Goal: Find specific page/section: Find specific page/section

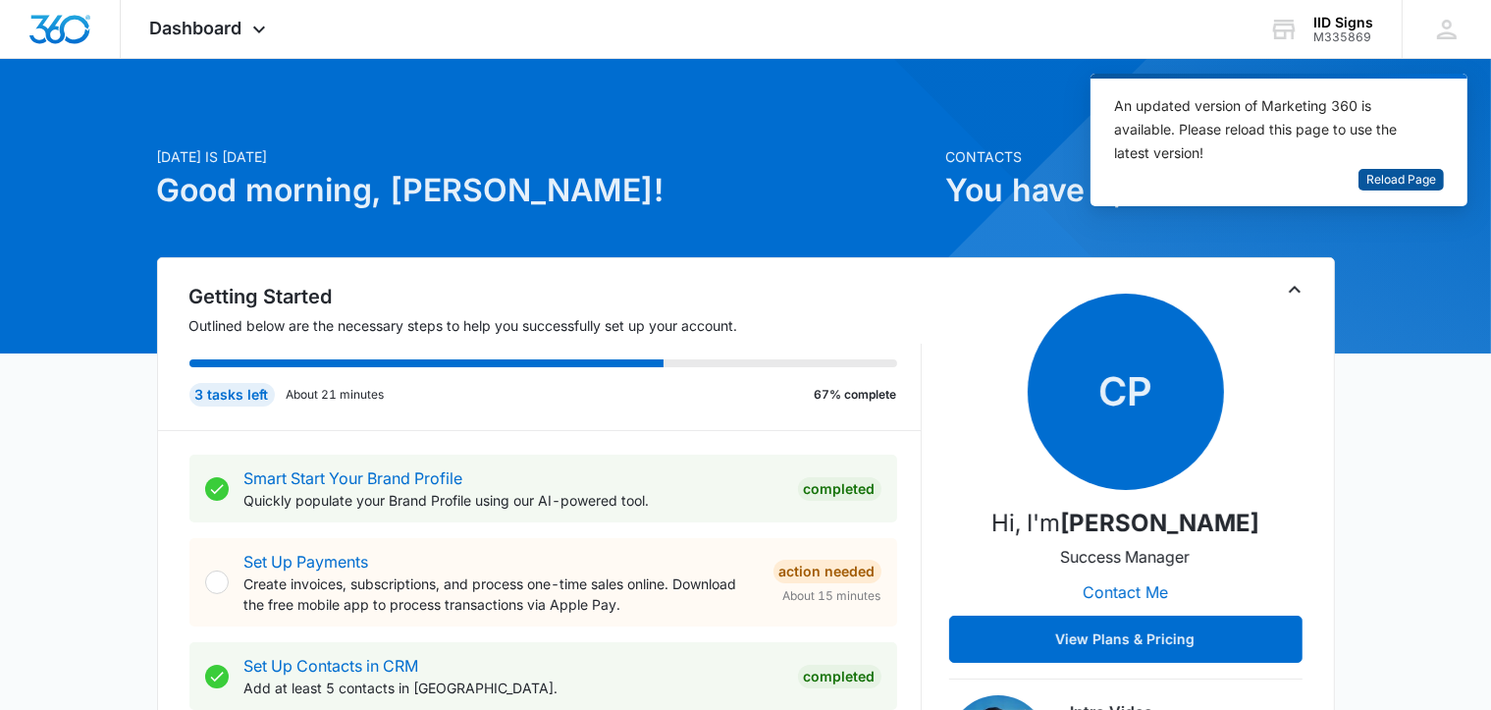
click at [1402, 182] on span "Reload Page" at bounding box center [1402, 180] width 70 height 19
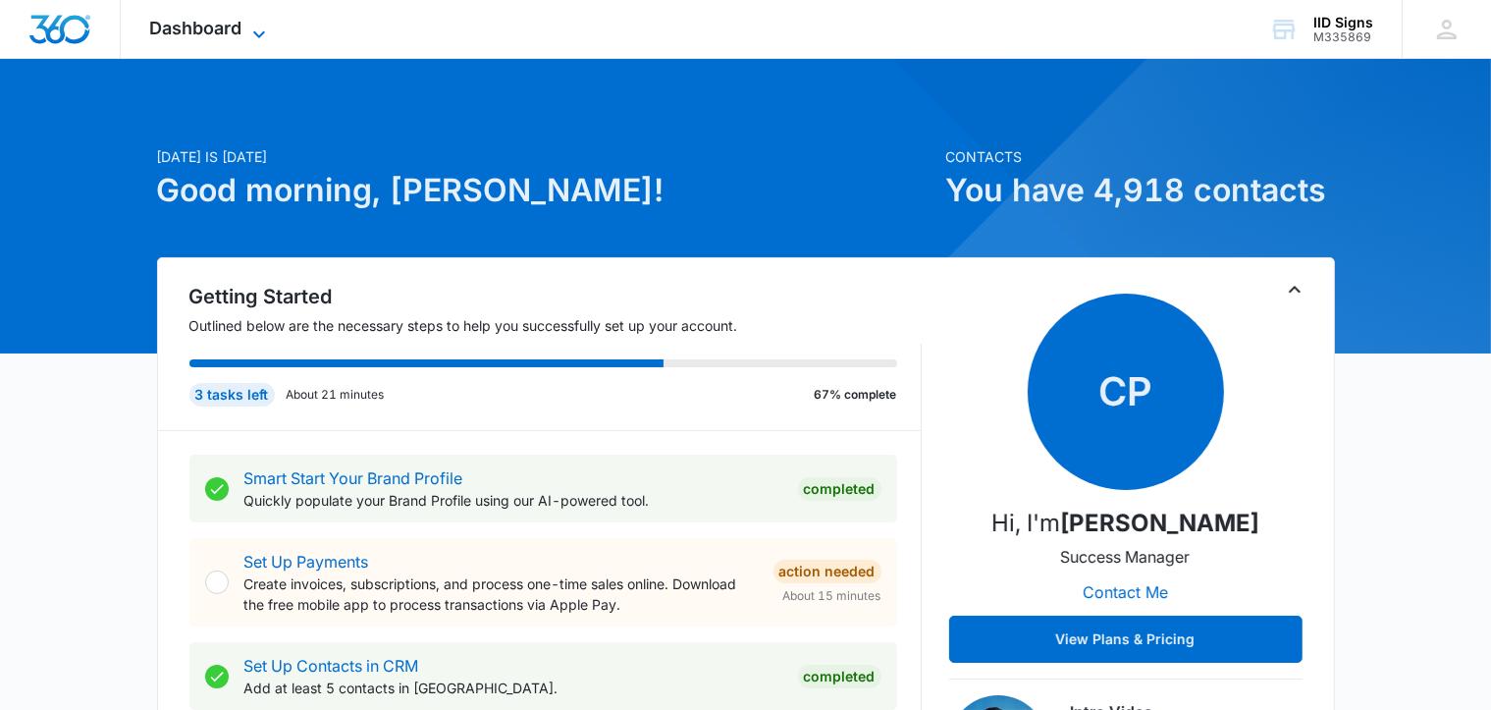
click at [253, 29] on icon at bounding box center [259, 35] width 24 height 24
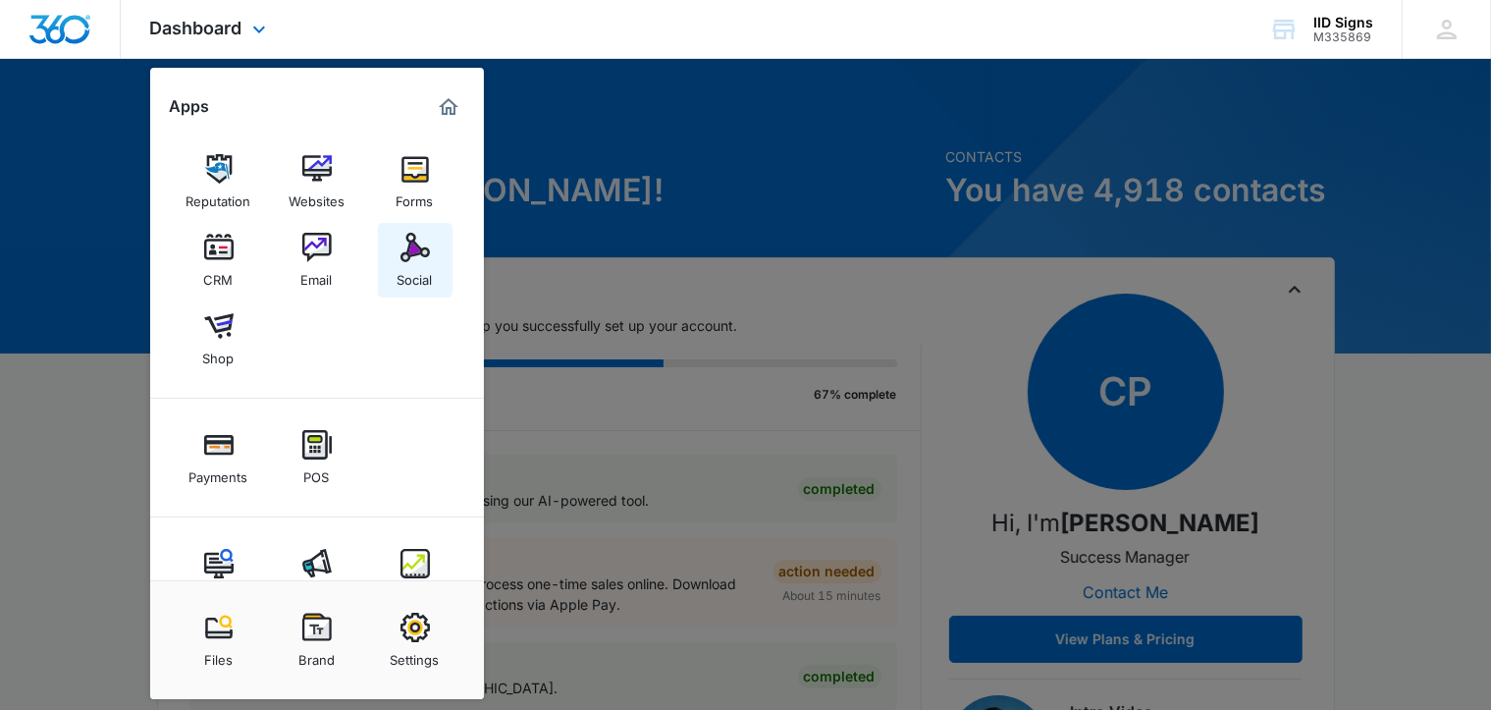
click at [423, 250] on img at bounding box center [415, 247] width 29 height 29
